Goal: Register for event/course

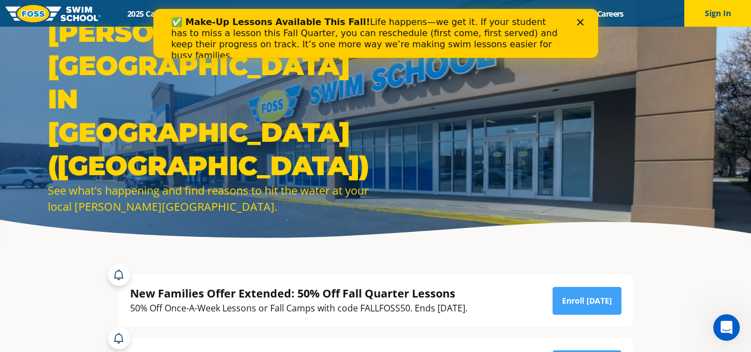
scroll to position [44, 0]
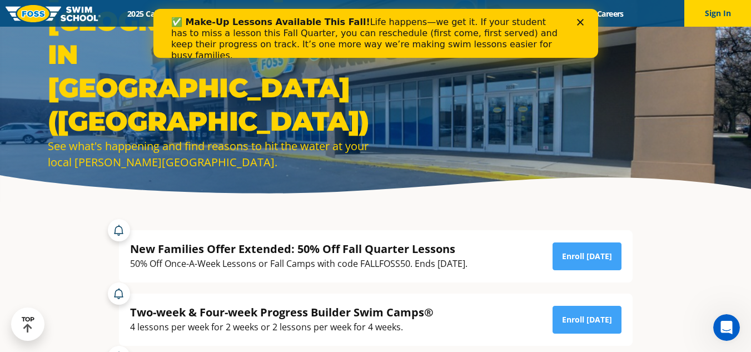
click at [580, 24] on icon "Close" at bounding box center [579, 22] width 7 height 7
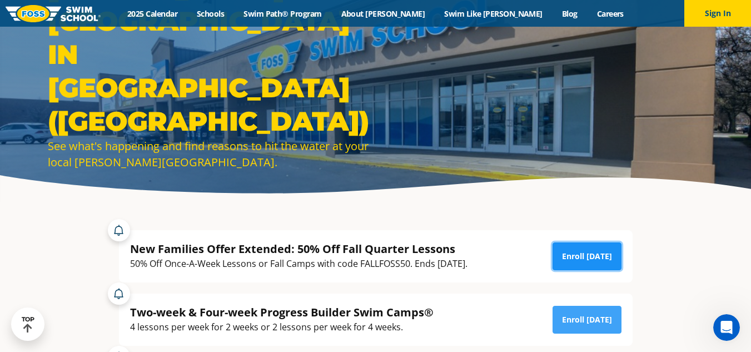
click at [580, 258] on link "Enroll [DATE]" at bounding box center [587, 256] width 69 height 28
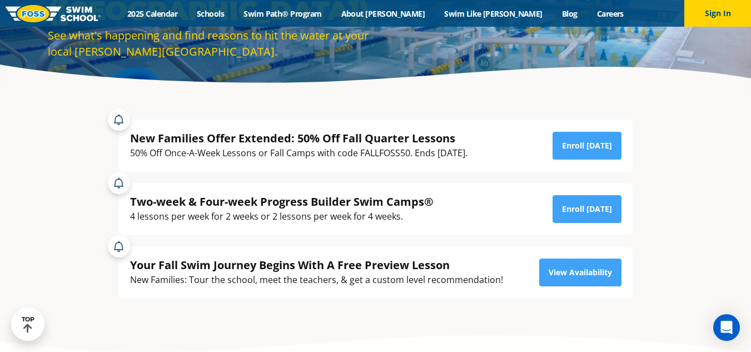
scroll to position [185, 0]
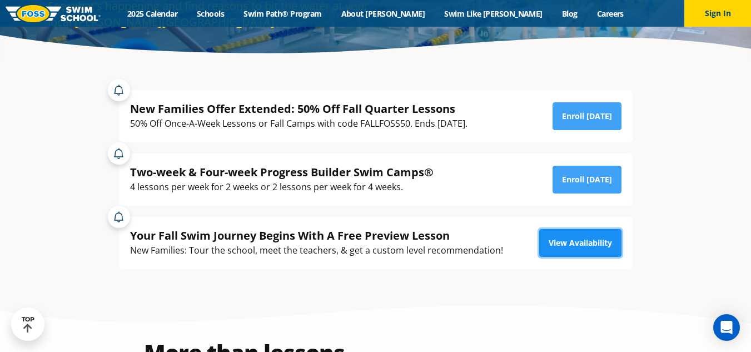
click at [599, 243] on link "View Availability" at bounding box center [580, 243] width 82 height 28
